Goal: Find contact information: Find contact information

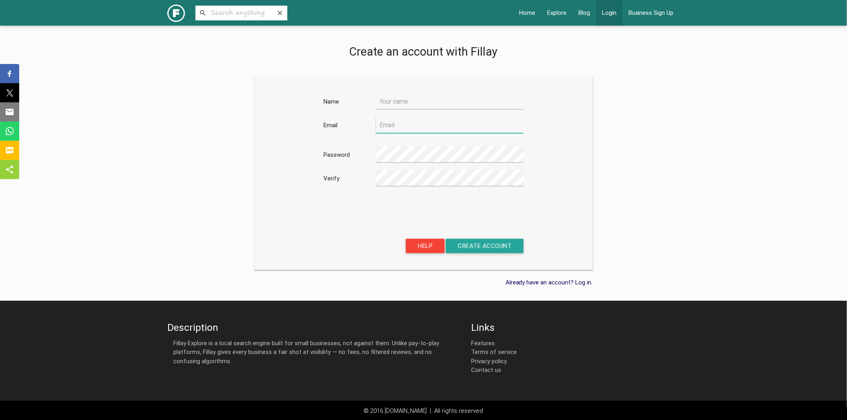
type input "admin@fillay.com"
click at [615, 14] on link "Login" at bounding box center [609, 13] width 26 height 26
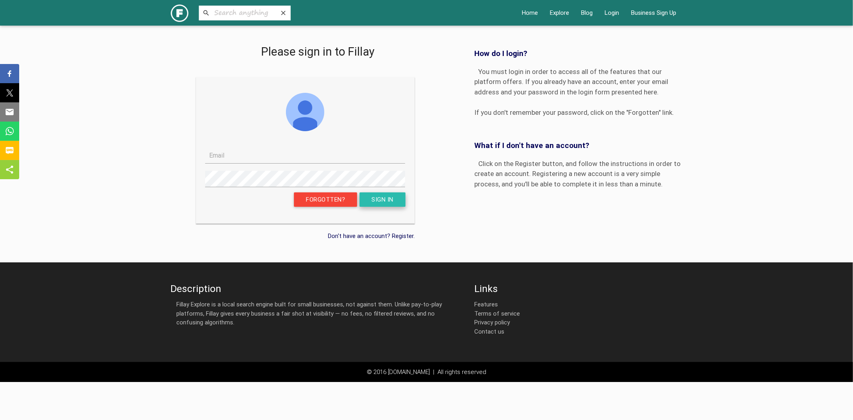
type input "admin@fillay.com"
click at [391, 199] on button "Sign in" at bounding box center [383, 199] width 46 height 14
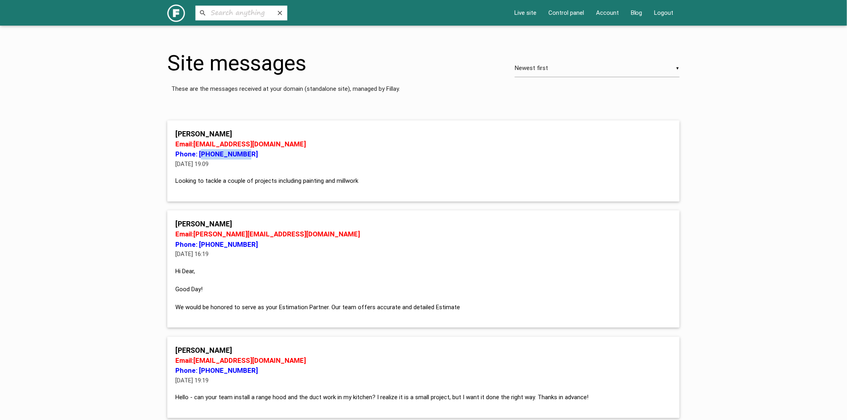
drag, startPoint x: 246, startPoint y: 154, endPoint x: 201, endPoint y: 152, distance: 44.4
click at [201, 152] on p "Phone: [PHONE_NUMBER]" at bounding box center [423, 154] width 496 height 10
drag, startPoint x: 199, startPoint y: 132, endPoint x: 174, endPoint y: 132, distance: 24.4
click at [174, 132] on div "[PERSON_NAME] Email: [EMAIL_ADDRESS][DOMAIN_NAME] Phone: [PHONE_NUMBER] [DATE] …" at bounding box center [423, 156] width 505 height 57
copy p "[PERSON_NAME]"
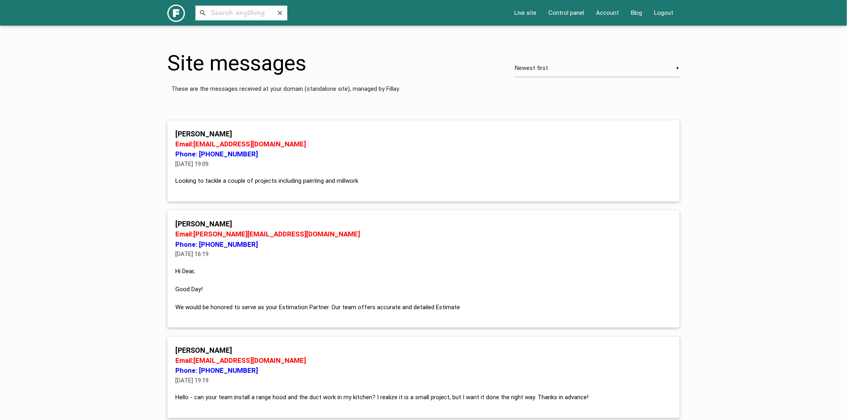
drag, startPoint x: 320, startPoint y: 161, endPoint x: 268, endPoint y: 146, distance: 54.2
click at [319, 161] on p "[DATE] 19:09" at bounding box center [423, 164] width 496 height 9
click at [227, 132] on p "[PERSON_NAME]" at bounding box center [423, 133] width 496 height 11
drag, startPoint x: 196, startPoint y: 132, endPoint x: 176, endPoint y: 131, distance: 19.6
click at [176, 131] on p "[PERSON_NAME]" at bounding box center [423, 133] width 496 height 11
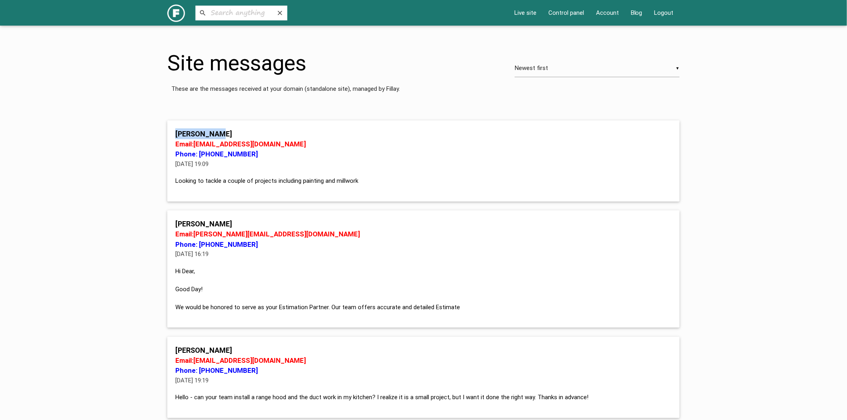
copy p "[PERSON_NAME]"
drag, startPoint x: 245, startPoint y: 153, endPoint x: 197, endPoint y: 155, distance: 47.6
click at [197, 155] on p "Phone: [PHONE_NUMBER]" at bounding box center [423, 154] width 496 height 10
copy p "[PHONE_NUMBER]"
click at [277, 167] on p "[DATE] 19:09" at bounding box center [423, 164] width 496 height 9
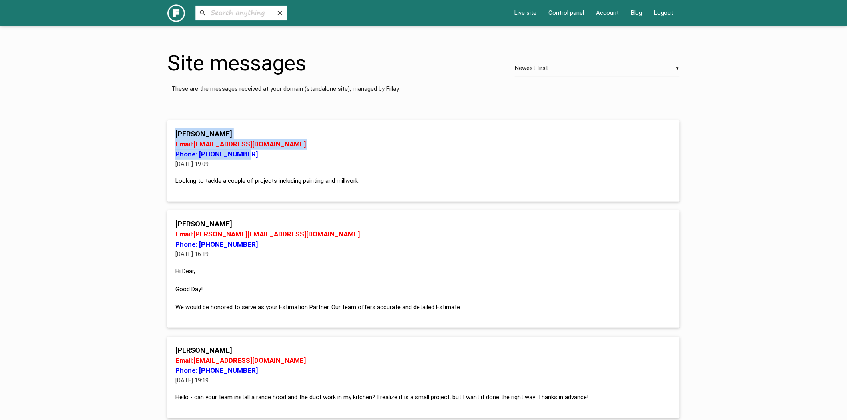
drag, startPoint x: 222, startPoint y: 152, endPoint x: 174, endPoint y: 135, distance: 51.5
click at [174, 135] on div "[PERSON_NAME] Email: [EMAIL_ADDRESS][DOMAIN_NAME] Phone: [PHONE_NUMBER] [DATE] …" at bounding box center [423, 156] width 505 height 57
copy div "[PERSON_NAME] Email: [EMAIL_ADDRESS][DOMAIN_NAME] Phone: [PHONE_NUMBER]"
